Goal: Navigation & Orientation: Go to known website

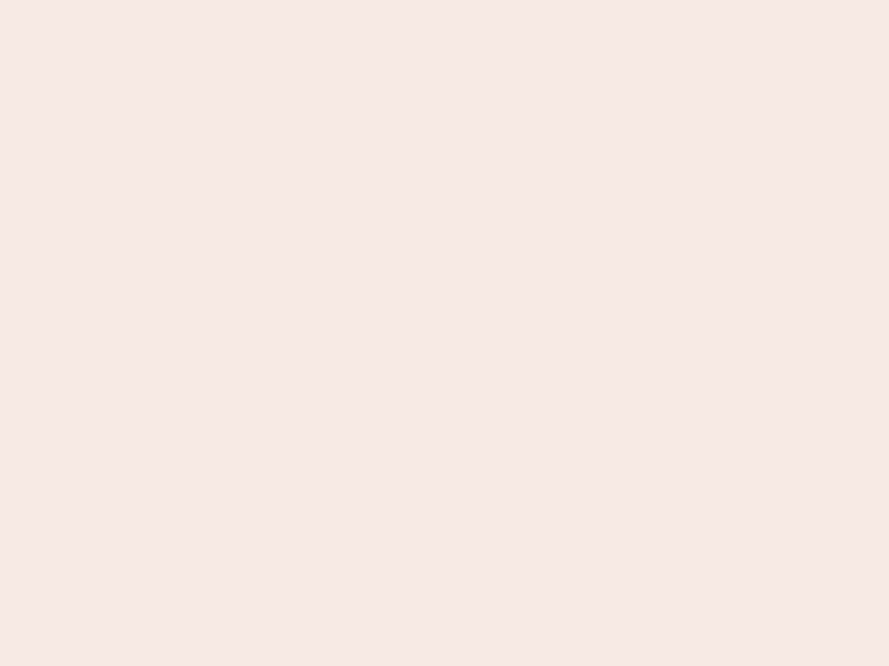
click at [444, 333] on nb-app "Almost there Thank you for registering for Newbook. Your account is under revie…" at bounding box center [444, 333] width 889 height 666
click at [444, 0] on nb-app "Almost there Thank you for registering for Newbook. Your account is under revie…" at bounding box center [444, 333] width 889 height 666
click at [475, 0] on nb-app "Almost there Thank you for registering for Newbook. Your account is under revie…" at bounding box center [444, 333] width 889 height 666
click at [444, 333] on nb-app "Almost there Thank you for registering for Newbook. Your account is under revie…" at bounding box center [444, 333] width 889 height 666
click at [444, 0] on nb-app "Almost there Thank you for registering for Newbook. Your account is under revie…" at bounding box center [444, 333] width 889 height 666
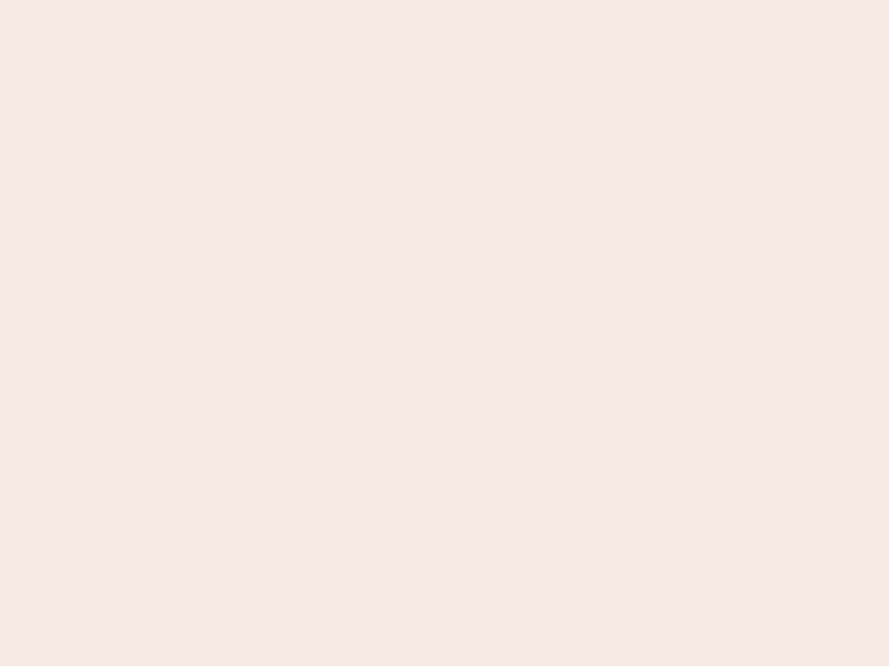
click at [310, 0] on nb-app "Almost there Thank you for registering for Newbook. Your account is under revie…" at bounding box center [444, 333] width 889 height 666
click at [444, 333] on nb-app "Almost there Thank you for registering for Newbook. Your account is under revie…" at bounding box center [444, 333] width 889 height 666
click at [444, 0] on nb-app "Almost there Thank you for registering for Newbook. Your account is under revie…" at bounding box center [444, 333] width 889 height 666
click at [310, 0] on nb-app "Almost there Thank you for registering for Newbook. Your account is under revie…" at bounding box center [444, 333] width 889 height 666
click at [444, 333] on nb-app "Almost there Thank you for registering for Newbook. Your account is under revie…" at bounding box center [444, 333] width 889 height 666
